Goal: Find specific page/section: Find specific page/section

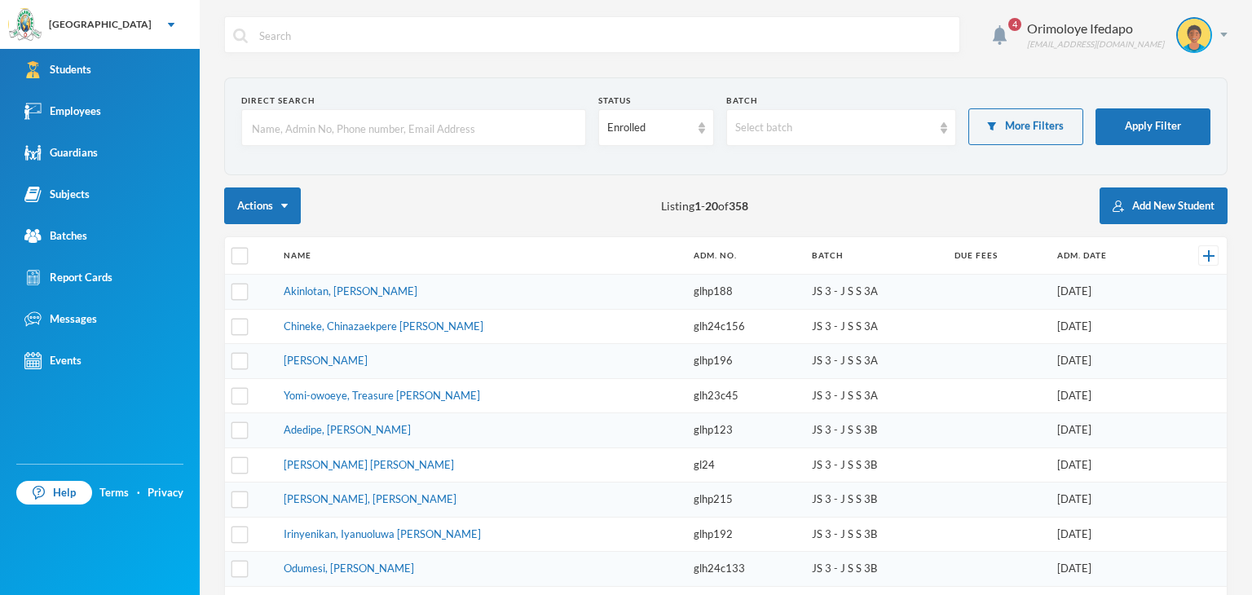
click at [659, 147] on form "Direct Search Status Enrolled Batch Select batch More Filters Apply Filter" at bounding box center [725, 127] width 969 height 64
click at [659, 132] on div "Enrolled" at bounding box center [648, 128] width 82 height 16
click at [633, 193] on span "Graduated" at bounding box center [630, 190] width 54 height 14
click at [433, 135] on input "text" at bounding box center [413, 128] width 327 height 37
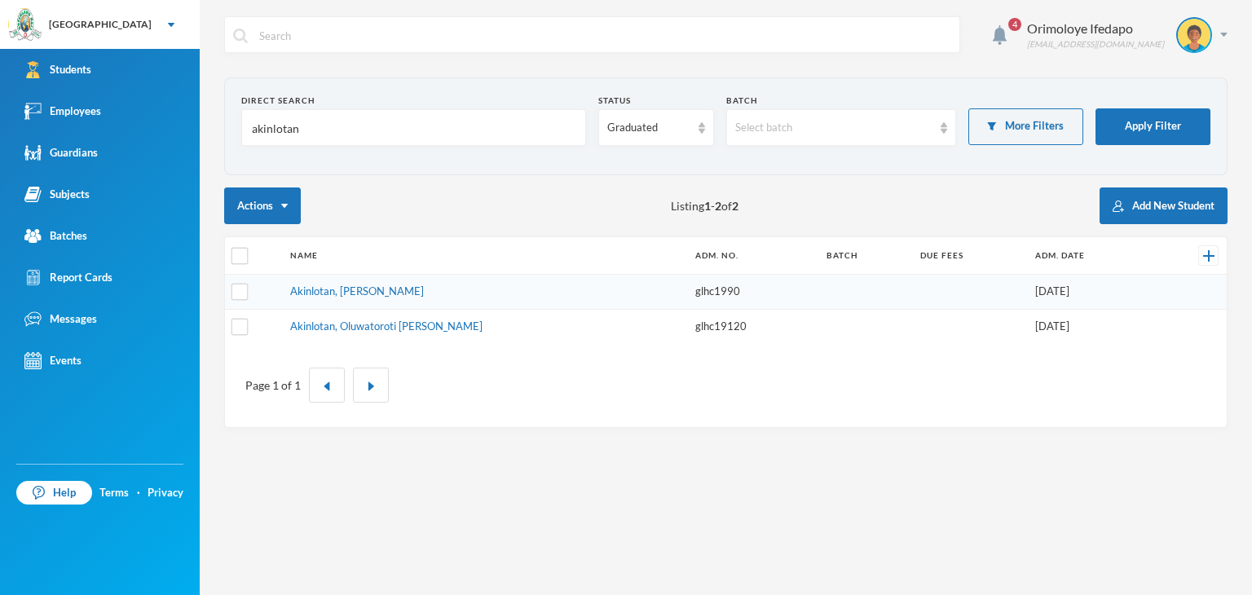
type input "akinlotan"
click at [367, 287] on link "Akinlotan, [PERSON_NAME]" at bounding box center [357, 291] width 134 height 13
click at [352, 324] on link "Akinlotan, Oluwatoroti [PERSON_NAME]" at bounding box center [386, 326] width 192 height 13
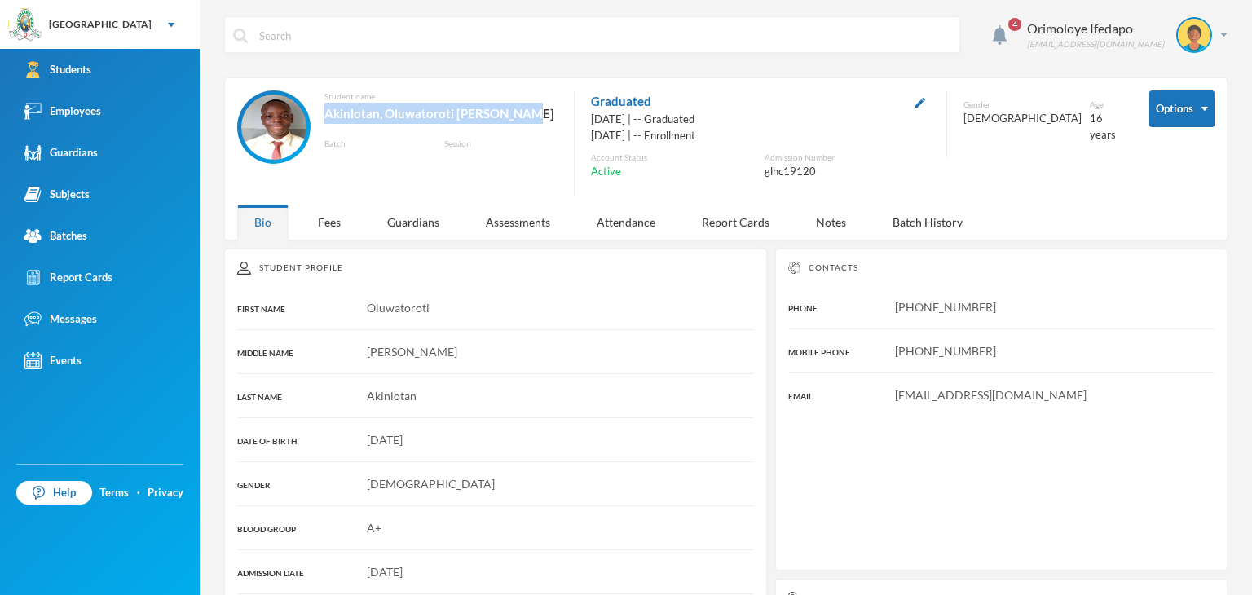
drag, startPoint x: 335, startPoint y: 114, endPoint x: 528, endPoint y: 113, distance: 193.2
click at [528, 113] on div "Akinlotan, Oluwatoroti [PERSON_NAME]" at bounding box center [440, 113] width 233 height 21
copy div "Akinlotan, Oluwatoroti [PERSON_NAME]"
